Goal: Find specific page/section: Find specific page/section

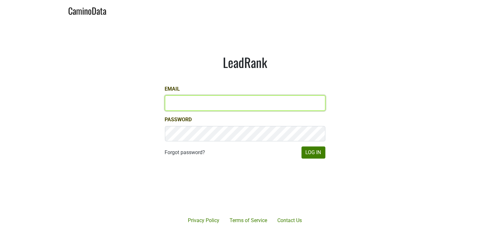
click at [194, 104] on input "Email" at bounding box center [245, 102] width 161 height 15
type input "natalie@jonata.com"
click at [302, 146] on button "Log In" at bounding box center [314, 152] width 24 height 12
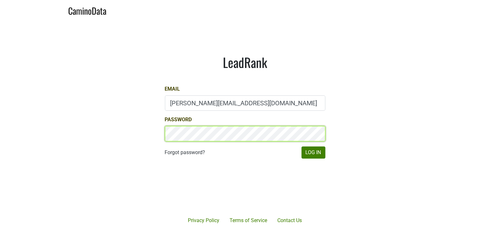
click at [302, 146] on button "Log In" at bounding box center [314, 152] width 24 height 12
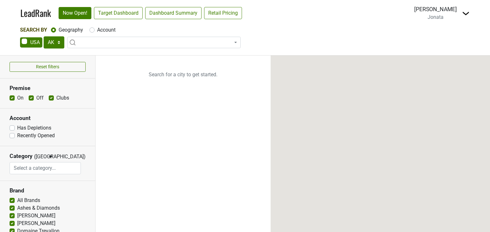
select select "[GEOGRAPHIC_DATA]"
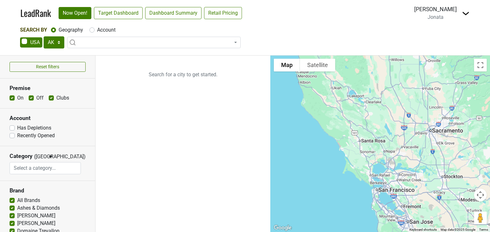
click at [84, 42] on span at bounding box center [154, 42] width 174 height 11
click at [57, 41] on select "AK AL AR AZ CA CO CT DC DE FL GA HI IA ID IL IN KS KY LA MA MD ME MI MN MO MS M…" at bounding box center [54, 42] width 21 height 12
click at [58, 41] on select "AK AL AR AZ CA CO CT DC DE FL GA HI IA ID IL IN KS KY LA MA MD ME MI MN MO MS M…" at bounding box center [54, 42] width 21 height 12
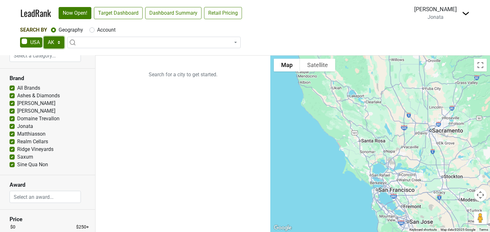
scroll to position [118, 0]
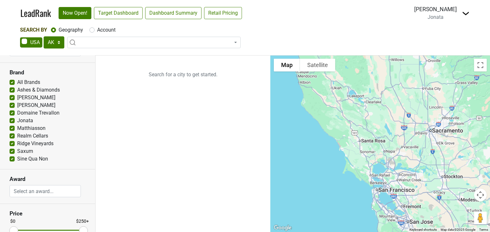
click at [31, 118] on label "Jonata" at bounding box center [25, 121] width 16 height 8
click at [15, 118] on input "Jonata" at bounding box center [12, 120] width 5 height 6
click at [31, 118] on label "Jonata" at bounding box center [25, 121] width 16 height 8
click at [15, 118] on input "Jonata" at bounding box center [12, 120] width 5 height 6
click at [31, 118] on label "Jonata" at bounding box center [25, 121] width 16 height 8
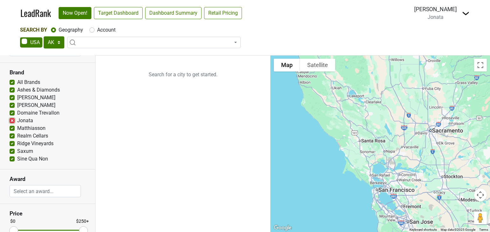
click at [15, 118] on input "Jonata" at bounding box center [12, 120] width 5 height 6
checkbox input "true"
click at [17, 128] on label "Matthiasson" at bounding box center [31, 128] width 28 height 8
click at [13, 128] on input "Matthiasson" at bounding box center [12, 127] width 5 height 6
checkbox input "false"
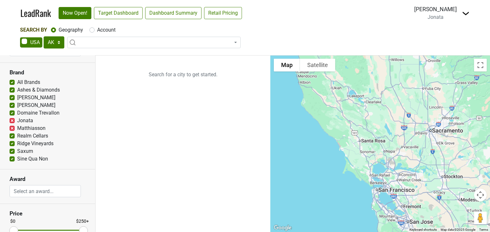
click at [17, 133] on label "Realm Cellars" at bounding box center [32, 136] width 31 height 8
click at [12, 133] on input "Realm Cellars" at bounding box center [12, 135] width 5 height 6
checkbox input "false"
click at [17, 140] on label "Ridge Vineyards" at bounding box center [35, 143] width 36 height 8
click at [11, 140] on input "Ridge Vineyards" at bounding box center [12, 142] width 5 height 6
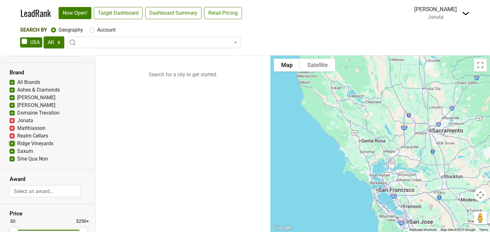
checkbox input "false"
click at [17, 150] on label "Saxum" at bounding box center [25, 151] width 16 height 8
click at [11, 150] on input "Saxum" at bounding box center [12, 150] width 5 height 6
checkbox input "false"
click at [17, 159] on label "Sine Qua Non" at bounding box center [32, 159] width 31 height 8
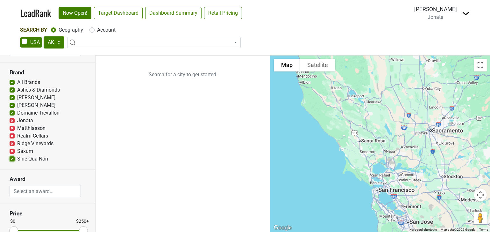
click at [11, 159] on input "Sine Qua Non" at bounding box center [12, 158] width 5 height 6
checkbox input "false"
click at [17, 112] on label "Domaine Trevallon" at bounding box center [38, 113] width 42 height 8
click at [12, 112] on input "Domaine Trevallon" at bounding box center [12, 112] width 5 height 6
checkbox input "false"
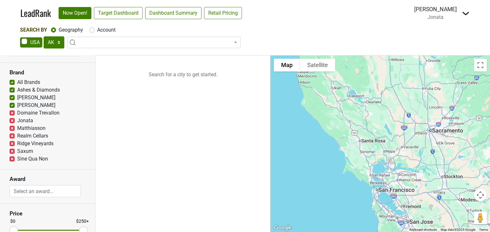
click at [17, 104] on label "Colgin" at bounding box center [36, 105] width 38 height 8
click at [12, 104] on input "Colgin" at bounding box center [12, 104] width 5 height 6
checkbox input "false"
click at [17, 96] on label "Booker" at bounding box center [36, 98] width 38 height 8
click at [12, 96] on input "Booker" at bounding box center [12, 97] width 5 height 6
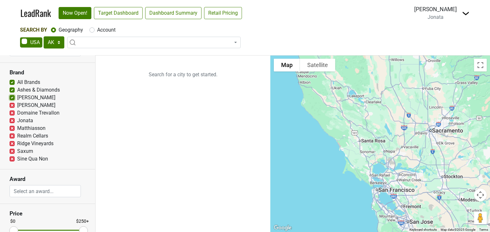
checkbox input "false"
click at [17, 89] on label "Ashes & Diamonds" at bounding box center [38, 90] width 43 height 8
click at [12, 89] on input "Ashes & Diamonds" at bounding box center [12, 89] width 5 height 6
checkbox input "false"
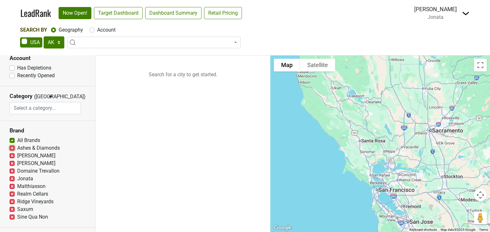
scroll to position [56, 0]
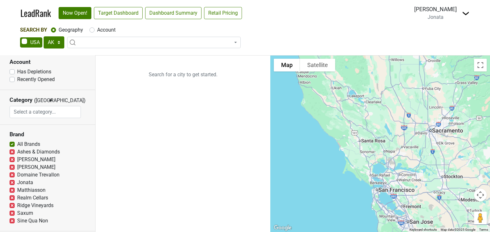
click at [52, 99] on span "▼" at bounding box center [50, 100] width 5 height 6
click at [117, 12] on link "Target Dashboard" at bounding box center [118, 13] width 49 height 12
click at [85, 42] on span at bounding box center [154, 42] width 174 height 11
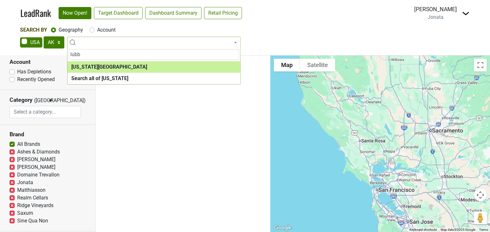
type input "lubb"
select select "1227"
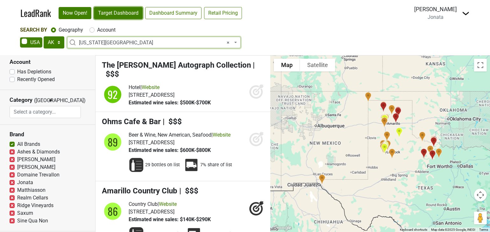
click at [117, 8] on link "Target Dashboard" at bounding box center [118, 13] width 49 height 12
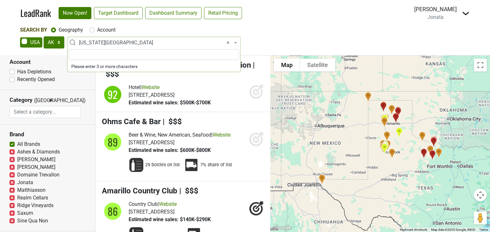
drag, startPoint x: 124, startPoint y: 43, endPoint x: 96, endPoint y: 44, distance: 27.4
click at [96, 44] on span "× Texas Panhandle" at bounding box center [156, 43] width 154 height 8
click at [124, 42] on span "× Texas Panhandle" at bounding box center [156, 43] width 154 height 8
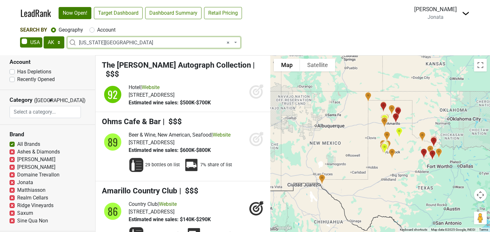
select select
click at [124, 42] on span at bounding box center [154, 42] width 174 height 11
click at [115, 44] on span at bounding box center [154, 42] width 174 height 11
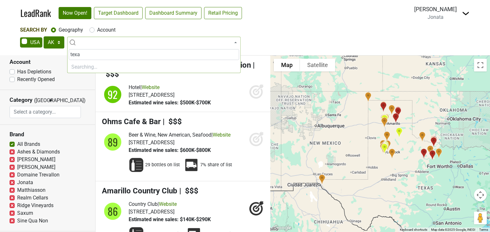
type input "texas"
select select "1108"
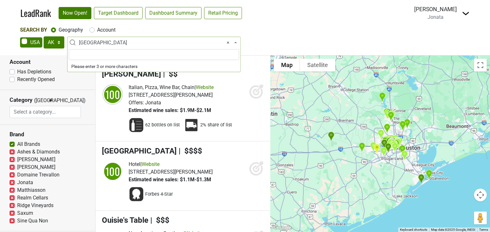
click at [122, 42] on span "× Greater Houston" at bounding box center [156, 43] width 154 height 8
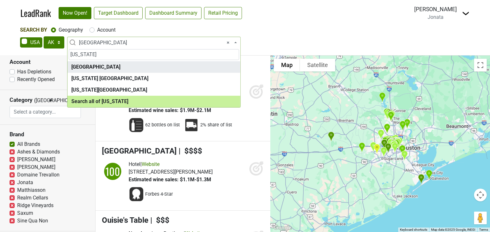
type input "texas"
select select "ALL_TX"
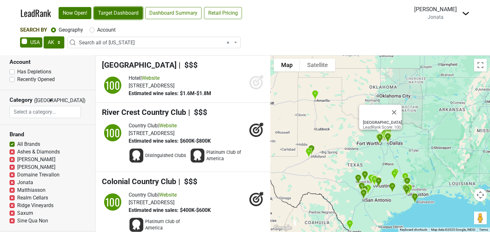
click at [138, 15] on link "Target Dashboard" at bounding box center [118, 13] width 49 height 12
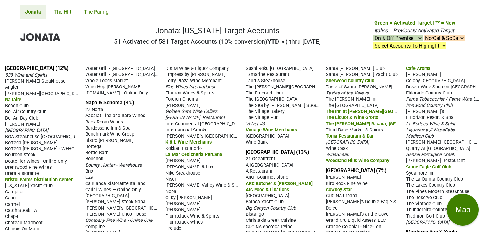
click at [462, 38] on select "NorCal & SoCal NorCal Only SoCal Only" at bounding box center [444, 38] width 41 height 7
click at [470, 207] on button "Map" at bounding box center [463, 209] width 32 height 32
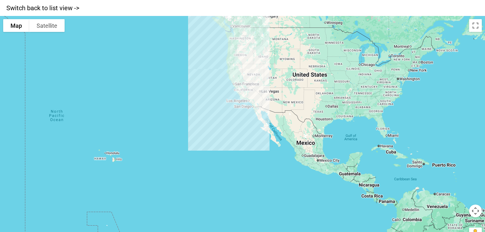
click at [317, 112] on div at bounding box center [242, 132] width 485 height 232
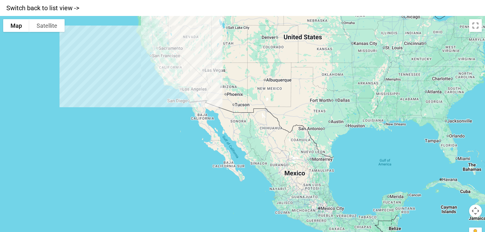
click at [312, 104] on div at bounding box center [242, 132] width 485 height 232
click at [324, 147] on div at bounding box center [242, 132] width 485 height 232
click at [318, 134] on div at bounding box center [242, 132] width 485 height 232
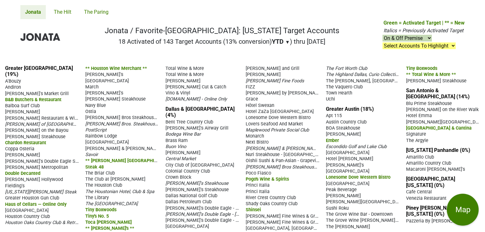
scroll to position [2, 0]
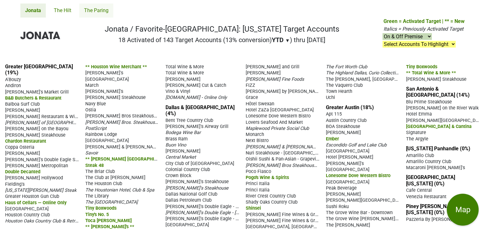
click at [101, 11] on link "The Paring" at bounding box center [96, 11] width 34 height 14
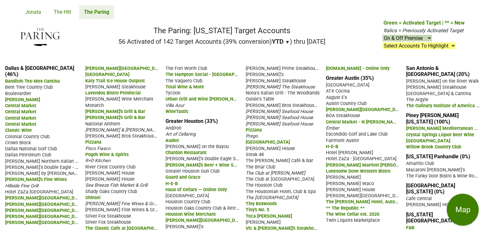
scroll to position [3, 0]
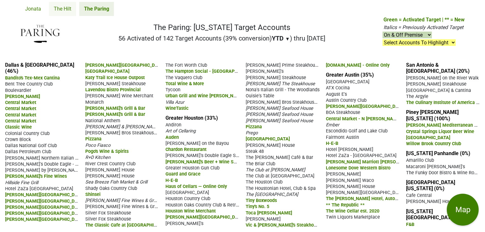
click at [70, 10] on link "The Hilt" at bounding box center [62, 9] width 27 height 14
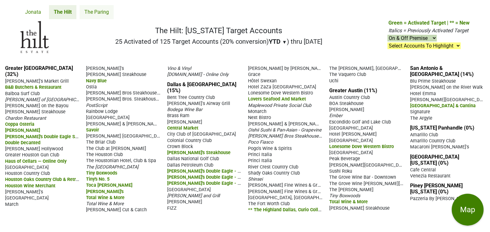
click at [99, 13] on link "The Paring" at bounding box center [97, 12] width 34 height 14
